Goal: Check status: Check status

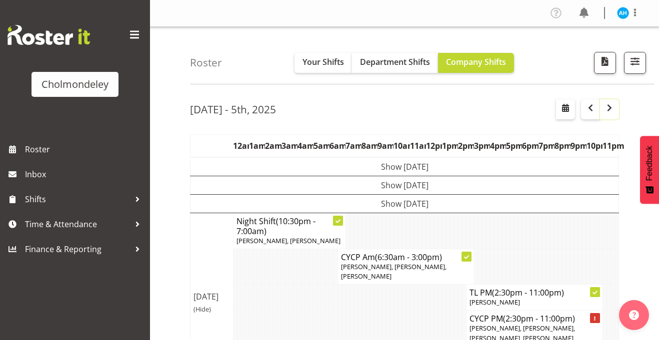
click at [610, 108] on span "button" at bounding box center [609, 108] width 12 height 12
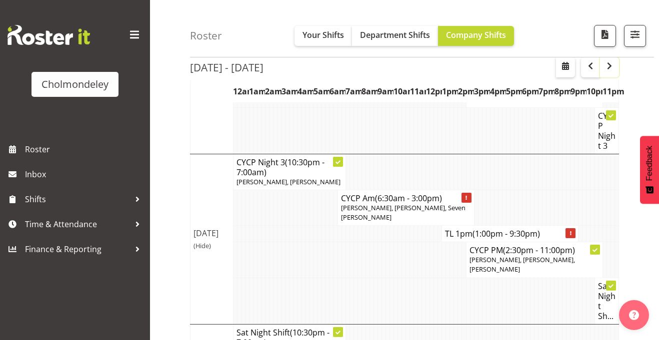
scroll to position [602, 0]
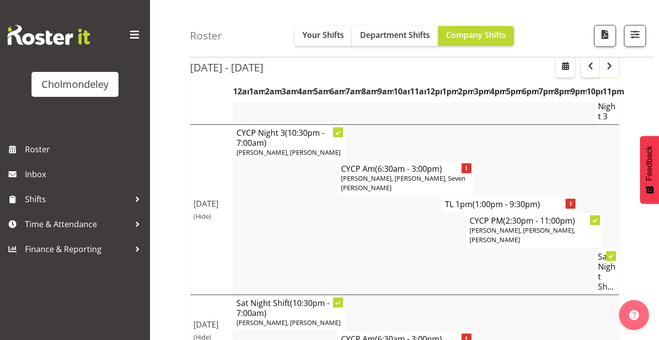
click at [607, 65] on span "button" at bounding box center [609, 66] width 12 height 12
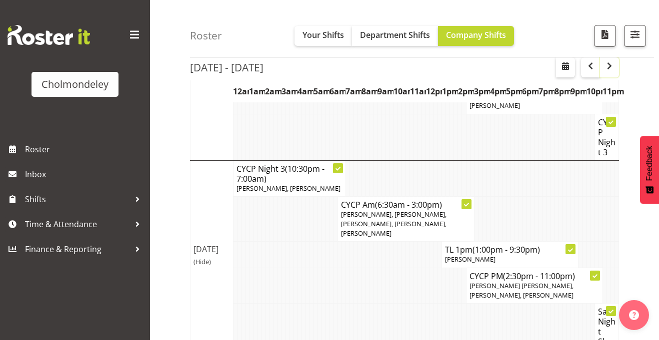
scroll to position [999, 0]
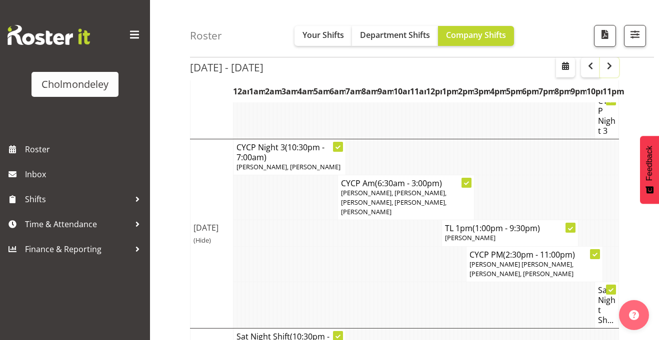
click at [608, 69] on span "button" at bounding box center [609, 66] width 12 height 12
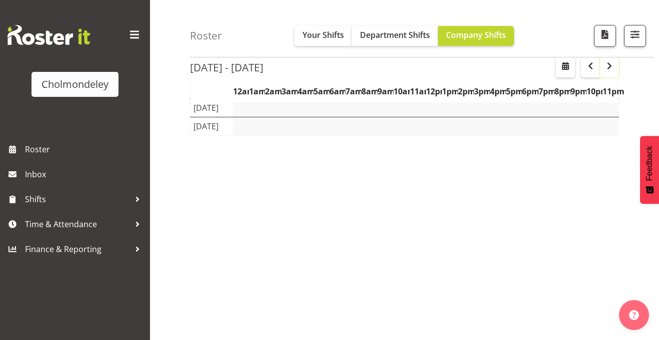
scroll to position [151, 0]
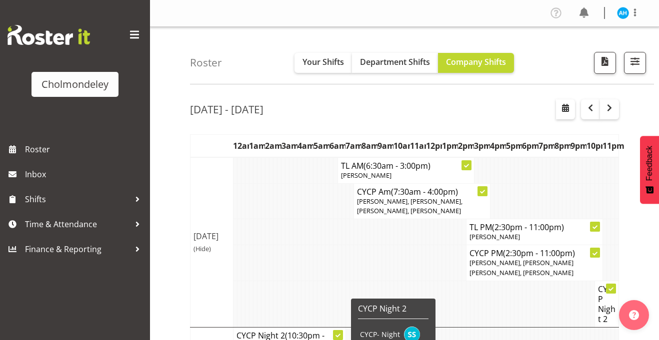
click at [302, 269] on td at bounding box center [303, 262] width 4 height 35
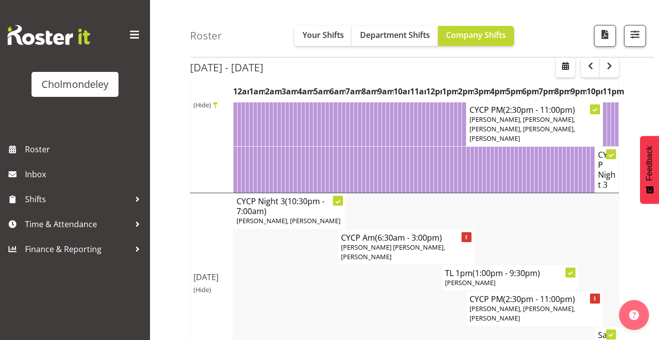
scroll to position [989, 0]
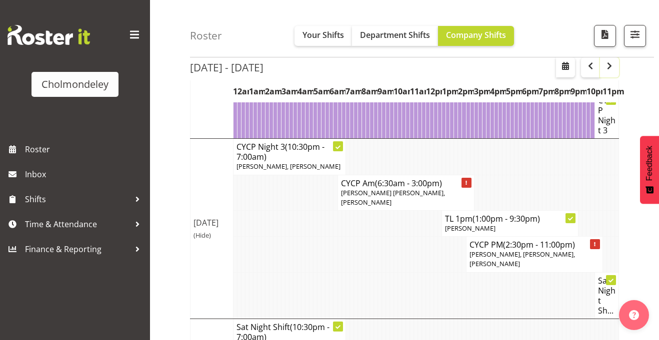
click at [610, 67] on span "button" at bounding box center [609, 66] width 12 height 12
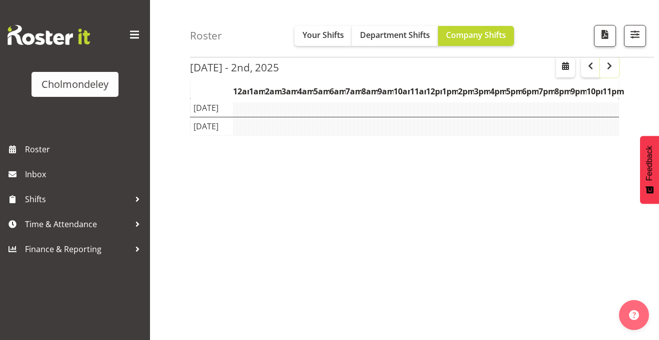
scroll to position [151, 0]
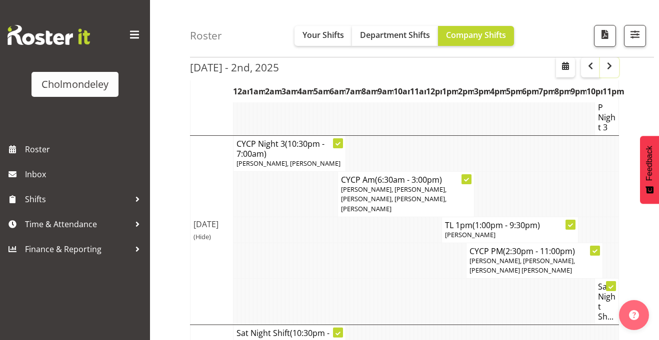
scroll to position [947, 0]
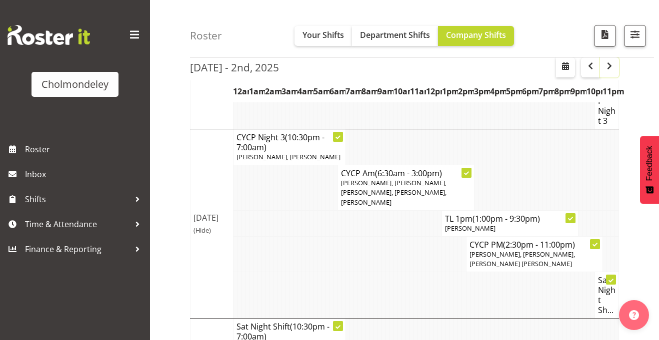
click at [606, 68] on span "button" at bounding box center [609, 66] width 12 height 12
